Goal: Transaction & Acquisition: Book appointment/travel/reservation

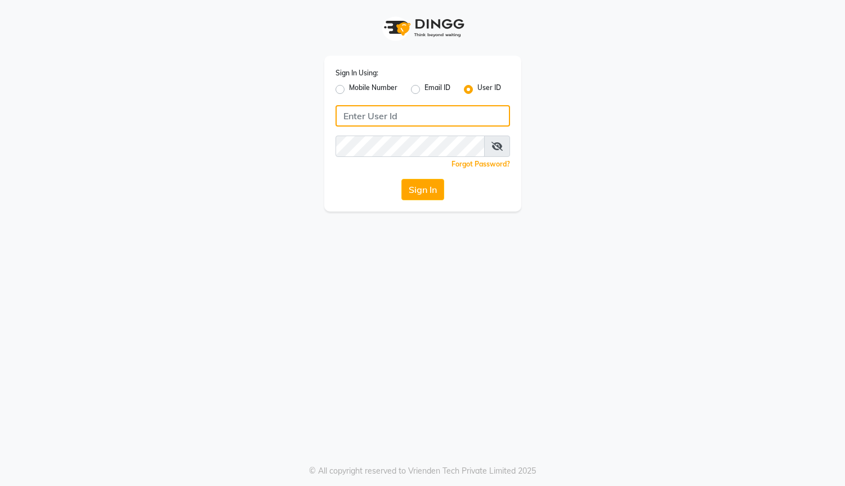
type input "24klooks"
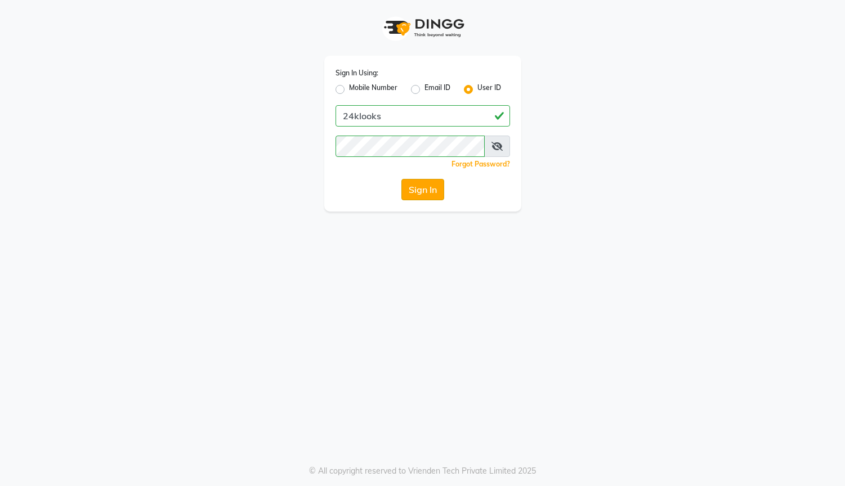
click at [431, 192] on button "Sign In" at bounding box center [422, 189] width 43 height 21
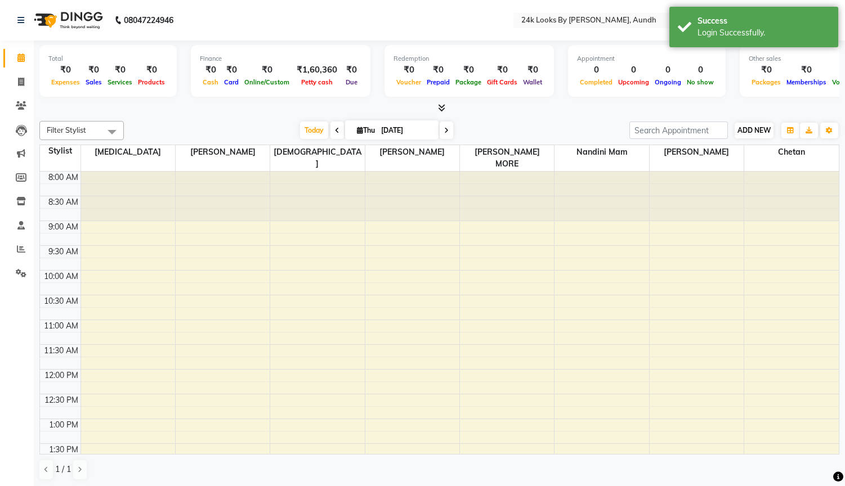
click at [765, 131] on span "ADD NEW" at bounding box center [754, 130] width 33 height 8
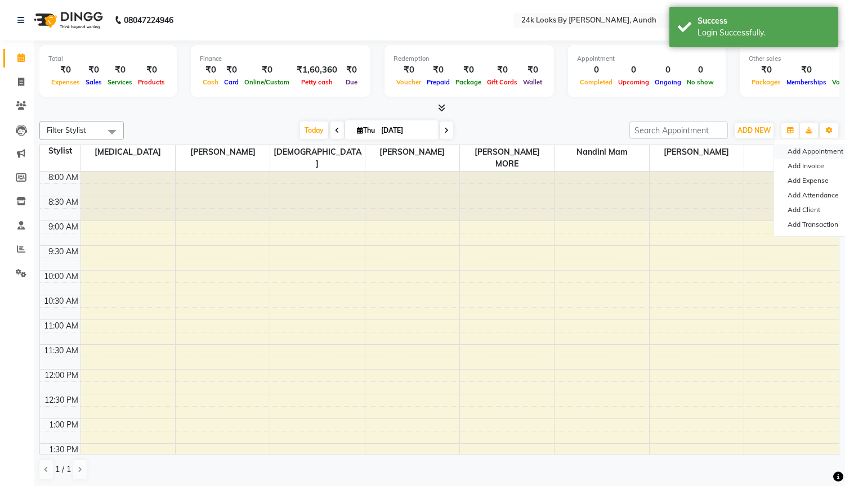
click at [824, 153] on button "Add Appointment" at bounding box center [818, 151] width 89 height 15
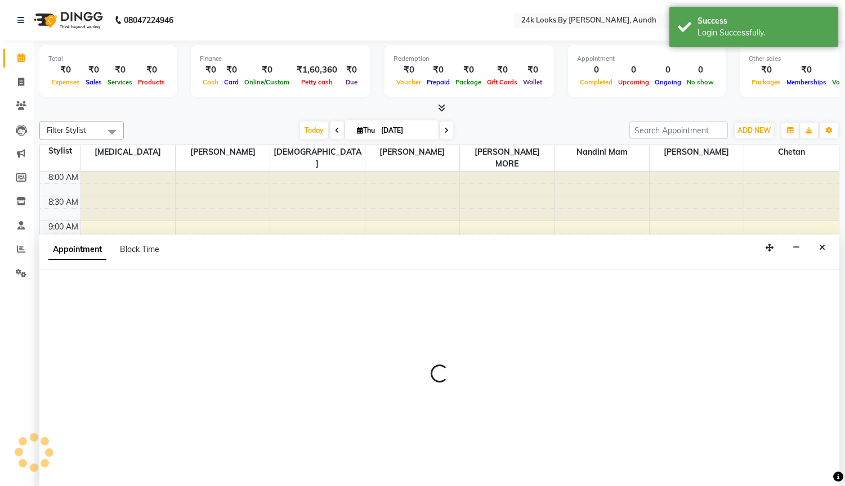
scroll to position [1, 0]
select select "540"
select select "tentative"
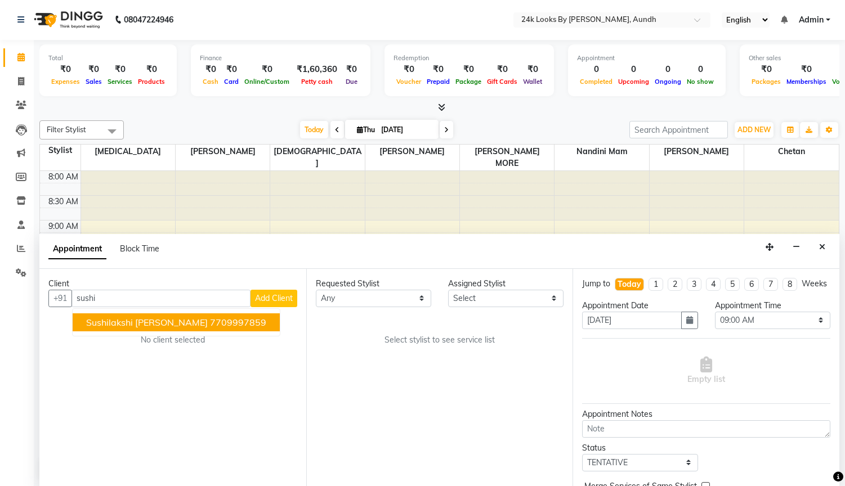
click at [153, 325] on span "Sushilakshi [PERSON_NAME]" at bounding box center [147, 322] width 122 height 11
type input "7709997859"
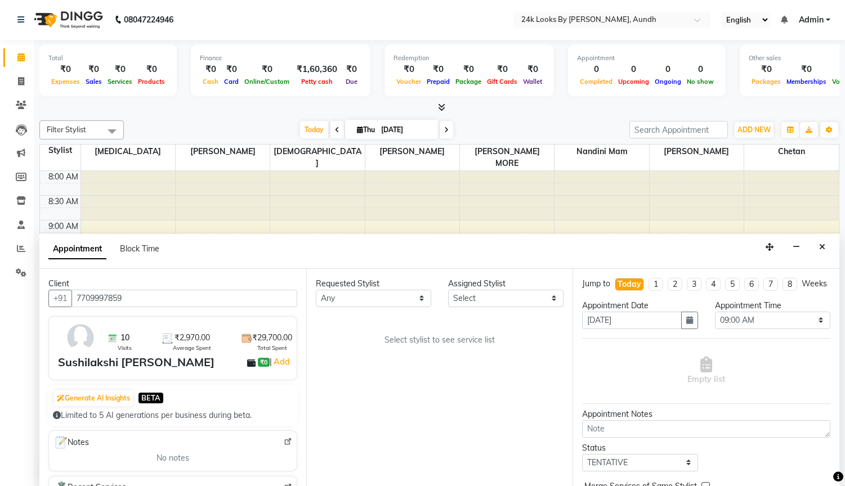
scroll to position [0, 0]
click at [405, 303] on select "Any [PERSON_NAME] mam [MEDICAL_DATA][PERSON_NAME] [PERSON_NAME] [PERSON_NAME] […" at bounding box center [373, 298] width 115 height 17
select select "88549"
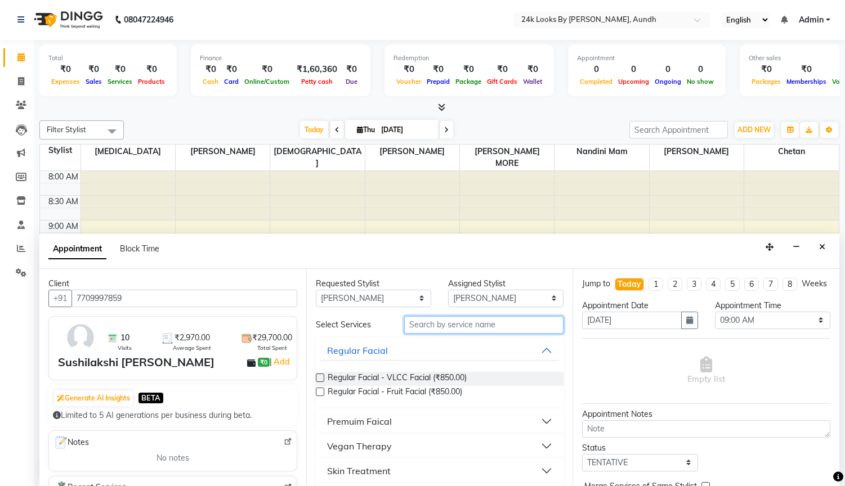
click at [460, 325] on input "text" at bounding box center [484, 324] width 160 height 17
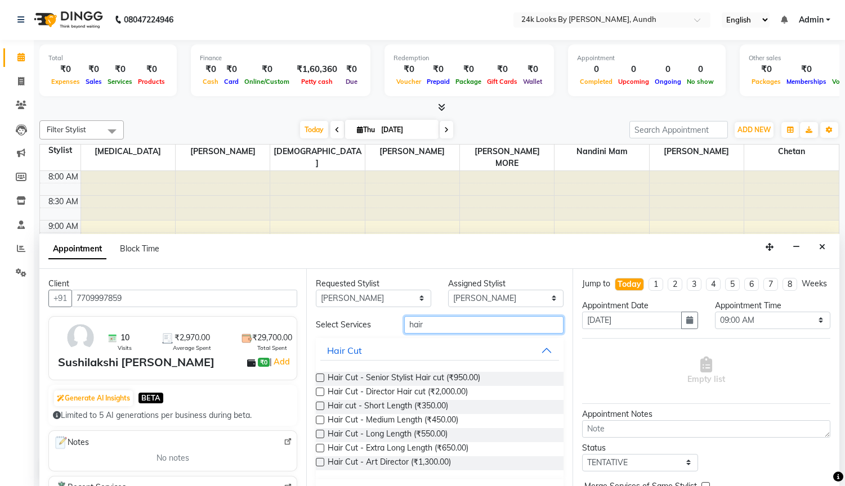
type input "hair"
click at [319, 391] on label at bounding box center [320, 392] width 8 height 8
click at [319, 391] on input "checkbox" at bounding box center [319, 393] width 7 height 7
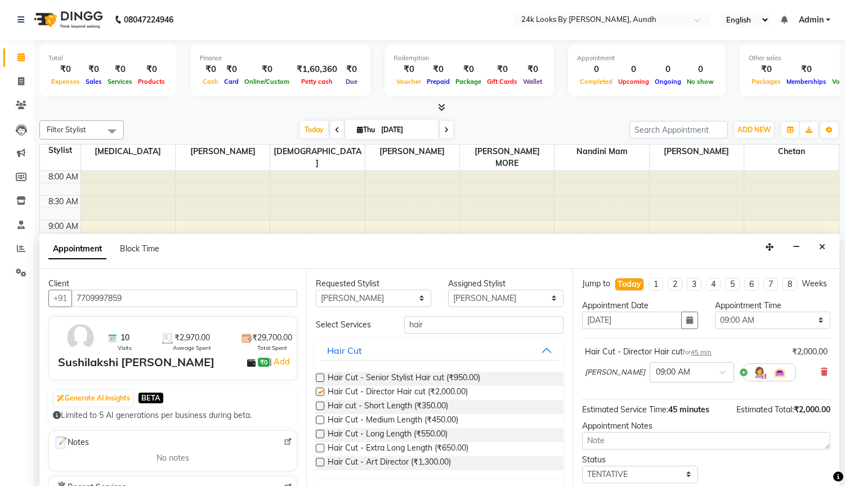
checkbox input "false"
click at [535, 324] on input "hair" at bounding box center [484, 324] width 160 height 17
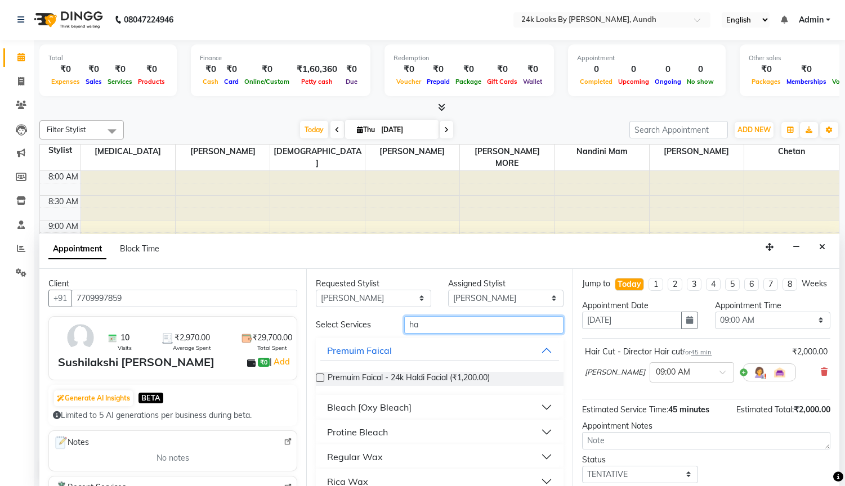
type input "h"
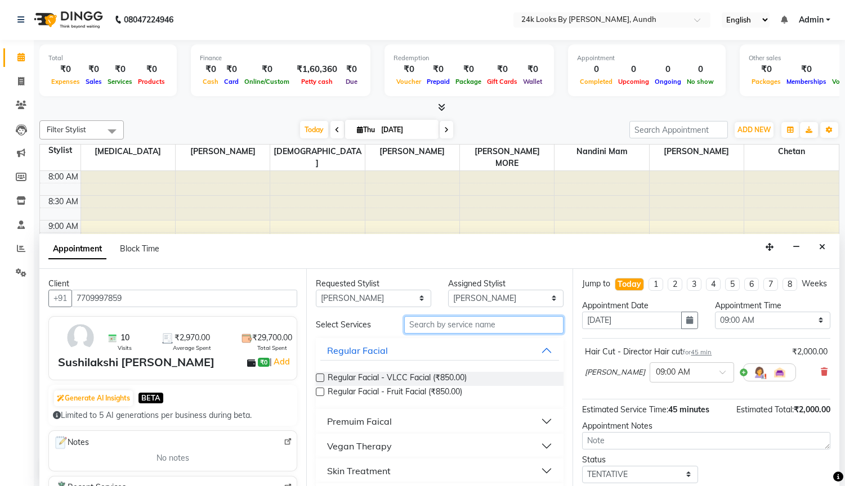
type input "t"
type input "root"
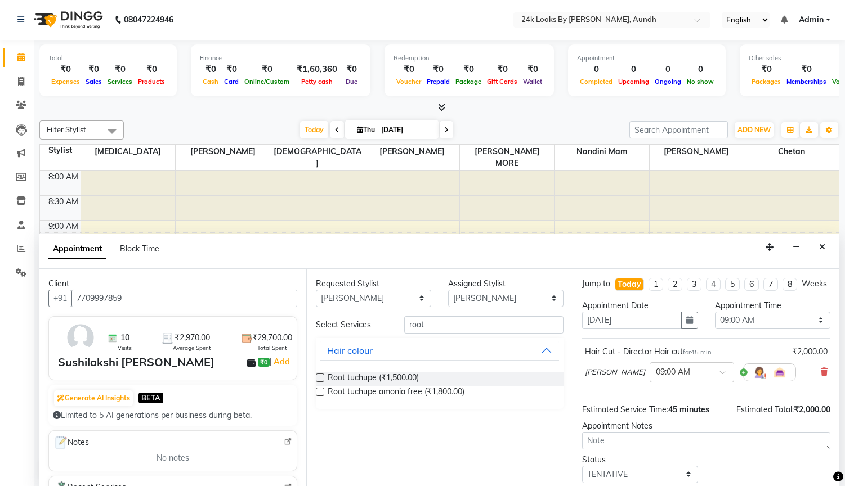
click at [319, 392] on label at bounding box center [320, 392] width 8 height 8
click at [319, 392] on input "checkbox" at bounding box center [319, 393] width 7 height 7
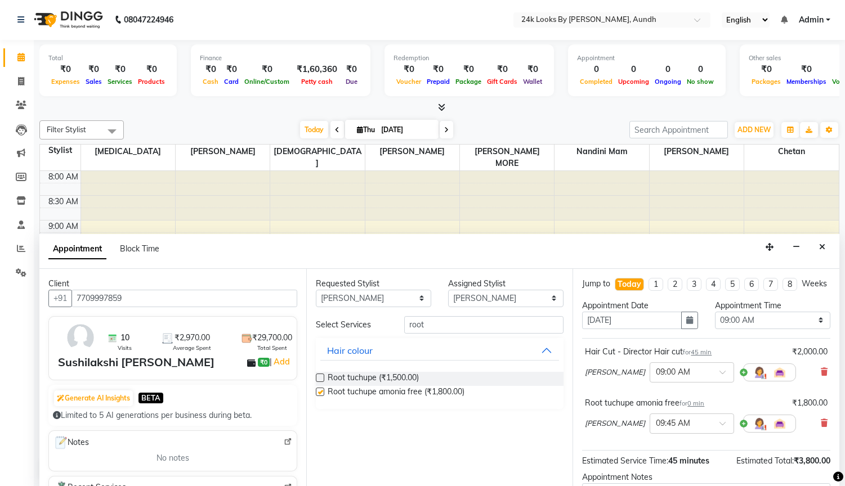
checkbox input "false"
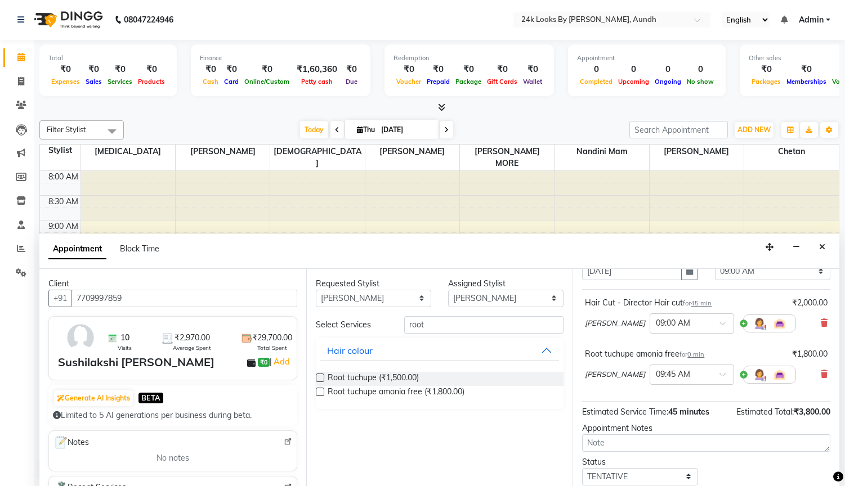
scroll to position [51, 0]
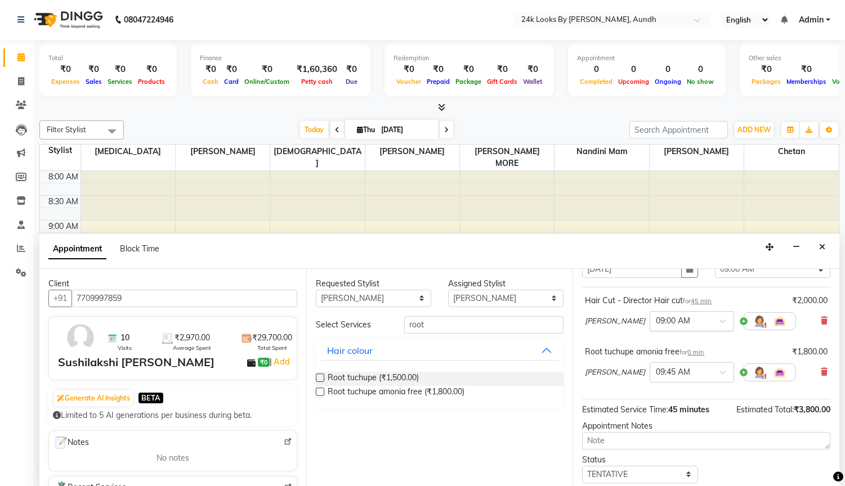
click at [699, 319] on div at bounding box center [691, 321] width 83 height 12
click at [675, 413] on div "04:30 PM" at bounding box center [691, 419] width 83 height 21
click at [695, 371] on div at bounding box center [691, 372] width 83 height 12
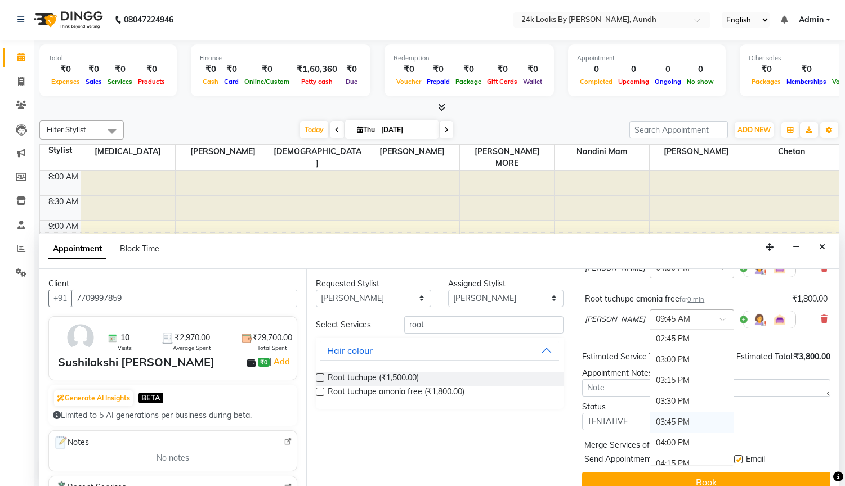
scroll to position [540, 0]
click at [681, 439] on div "04:45 PM" at bounding box center [691, 446] width 83 height 21
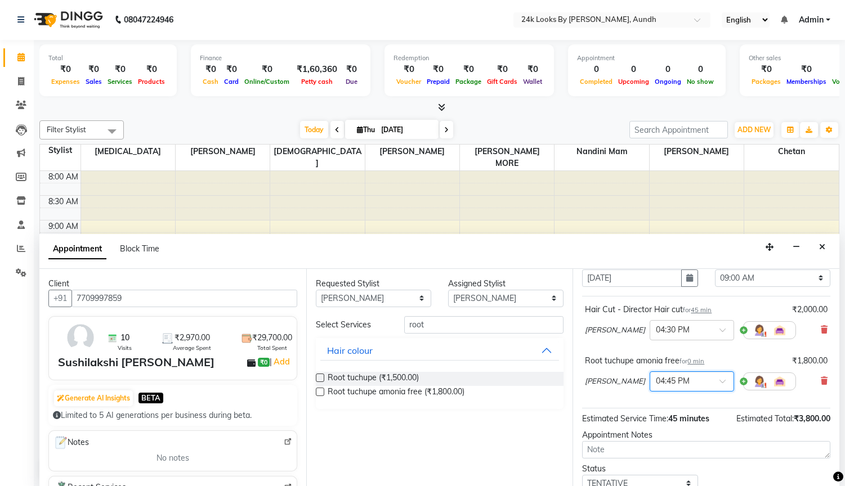
scroll to position [32, 0]
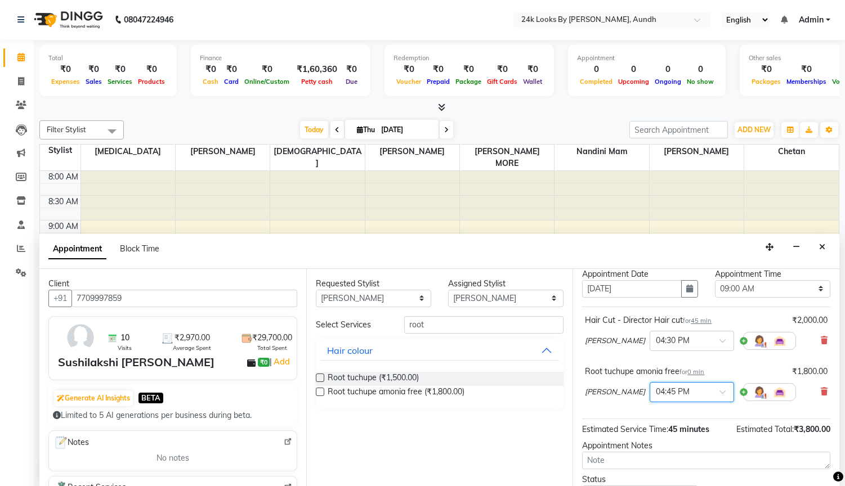
click at [691, 387] on div at bounding box center [691, 392] width 83 height 12
click at [685, 426] on div "04:30 PM" at bounding box center [691, 421] width 83 height 21
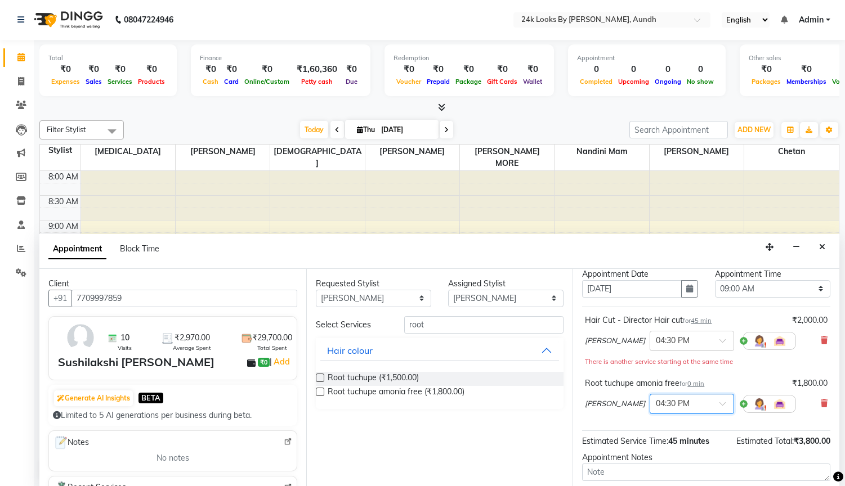
scroll to position [52, 0]
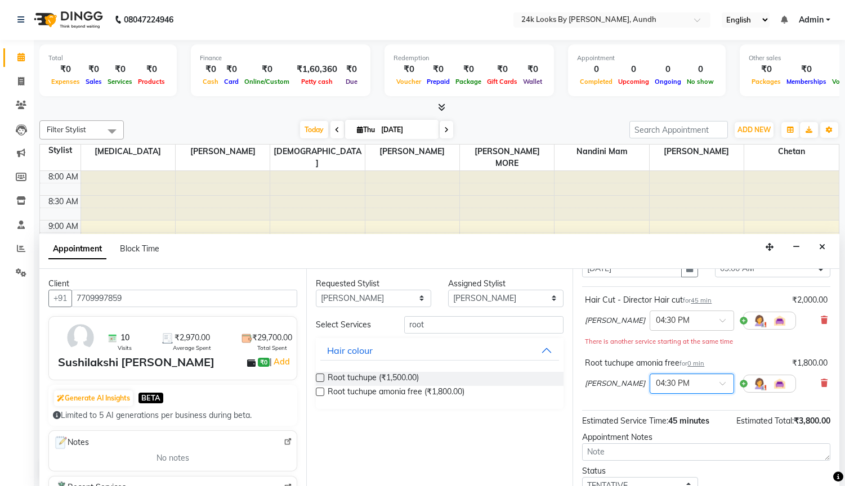
click at [694, 386] on div at bounding box center [691, 383] width 83 height 12
click at [688, 424] on div "04:45 PM" at bounding box center [691, 425] width 83 height 21
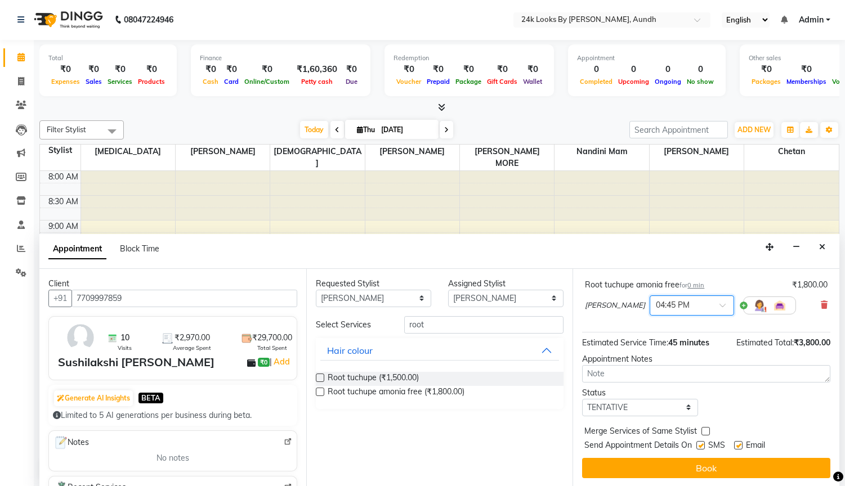
scroll to position [118, 0]
click at [686, 405] on select "Select TENTATIVE CONFIRM CHECK-IN UPCOMING" at bounding box center [639, 407] width 115 height 17
select select "confirm booking"
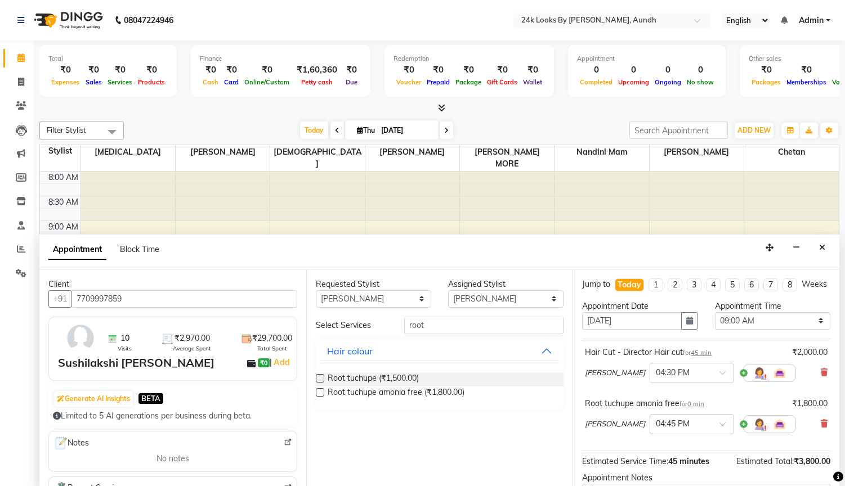
scroll to position [0, 0]
click at [769, 323] on select "Select 09:00 AM 09:15 AM 09:30 AM 09:45 AM 10:00 AM 10:15 AM 10:30 AM 10:45 AM …" at bounding box center [772, 321] width 115 height 17
select select "990"
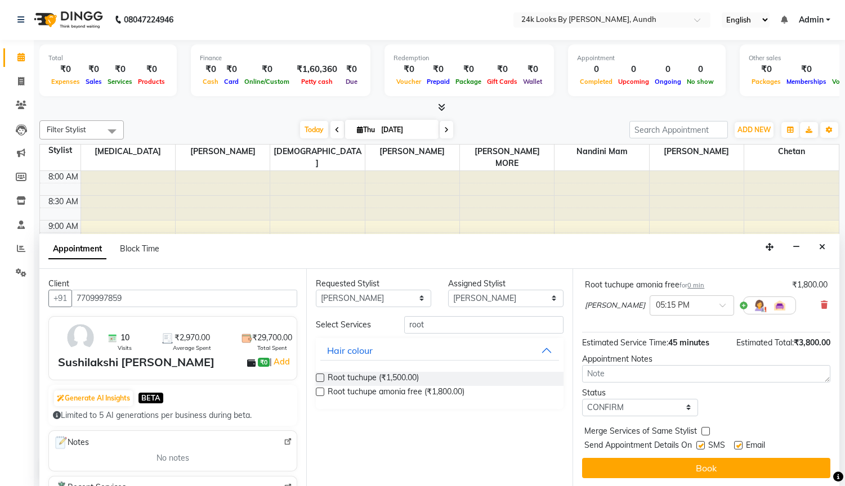
scroll to position [118, 0]
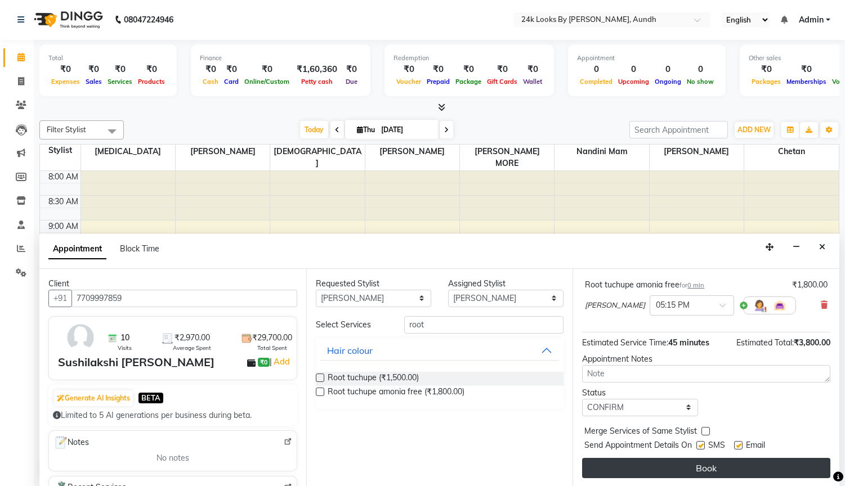
click at [776, 473] on button "Book" at bounding box center [706, 468] width 248 height 20
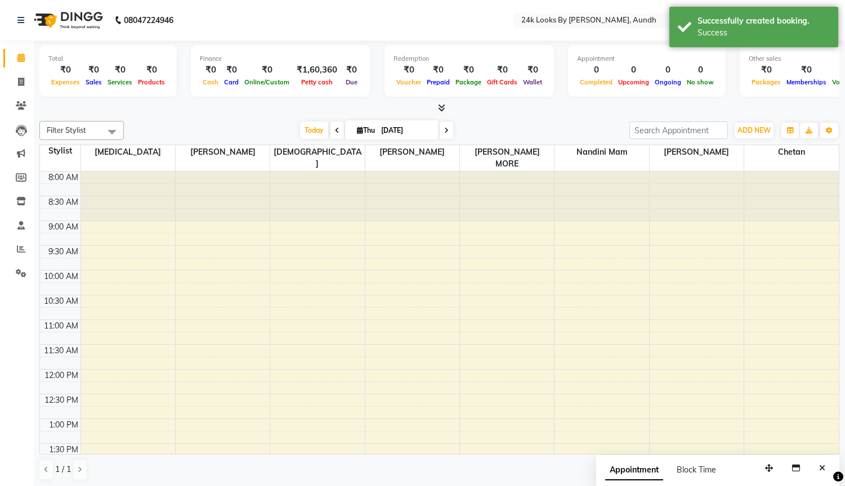
scroll to position [30, 0]
